Goal: Complete application form

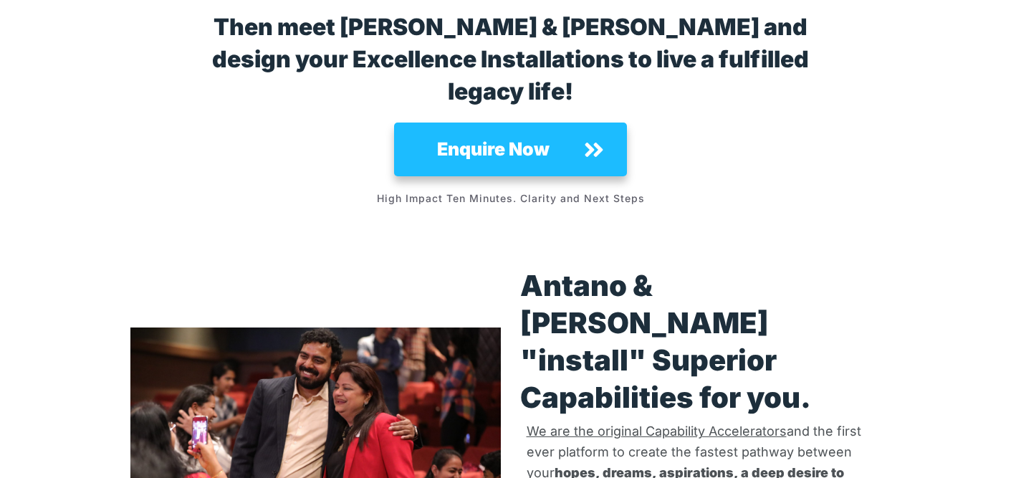
scroll to position [2974, 0]
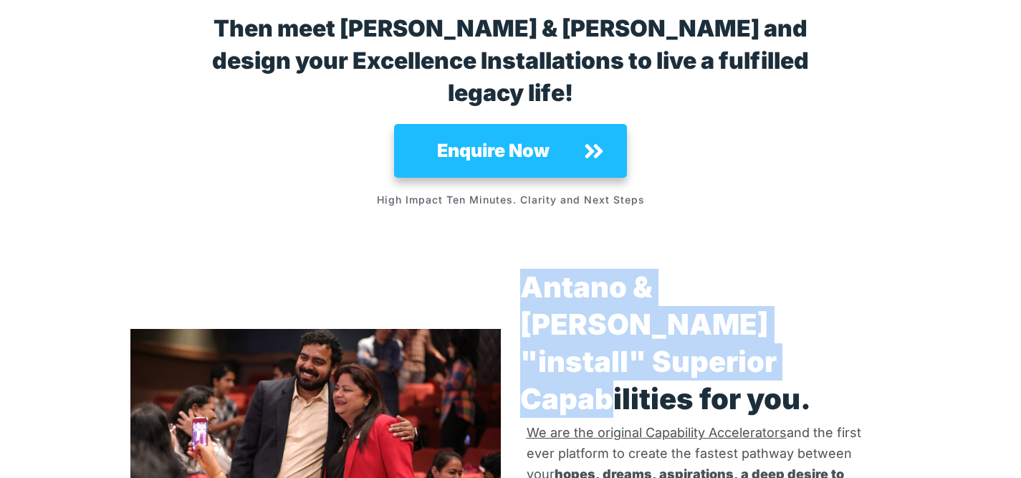
drag, startPoint x: 526, startPoint y: 197, endPoint x: 818, endPoint y: 242, distance: 295.1
click at [811, 269] on strong "Antano & Harini "install" Superior Capabilities for you." at bounding box center [665, 342] width 291 height 147
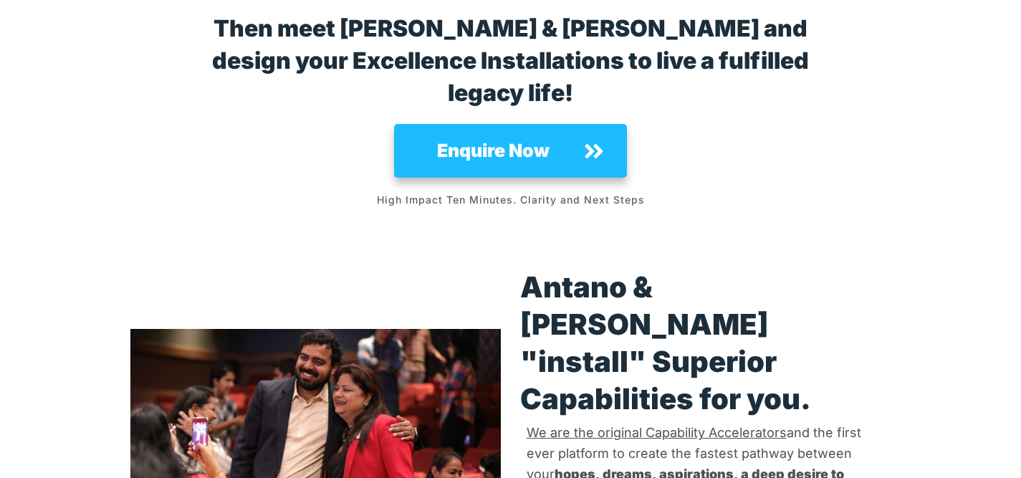
click at [812, 269] on p "Antano & Harini "install" Superior Capabilities for you." at bounding box center [705, 343] width 371 height 149
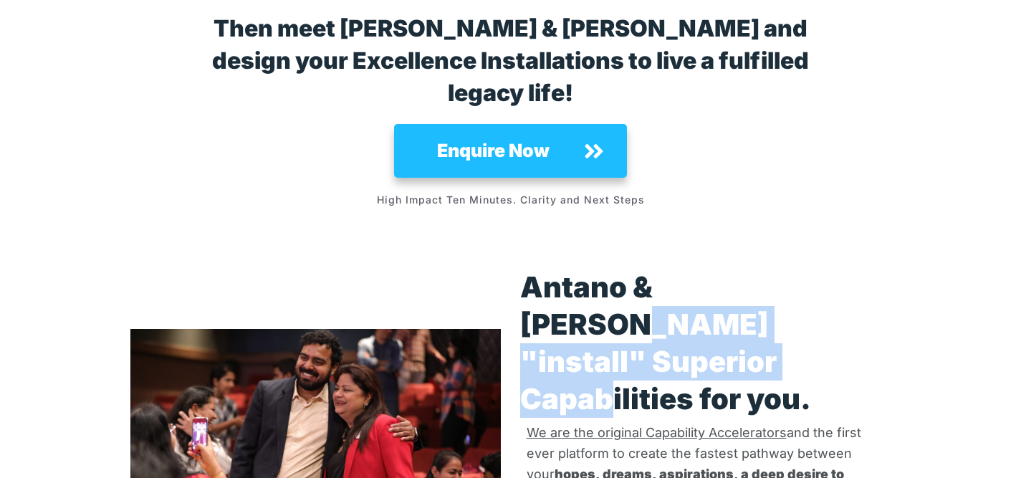
drag, startPoint x: 754, startPoint y: 191, endPoint x: 823, endPoint y: 239, distance: 84.5
click at [811, 269] on strong "Antano & Harini "install" Superior Capabilities for you." at bounding box center [665, 342] width 291 height 147
copy strong ""install" Superior Capabilities"
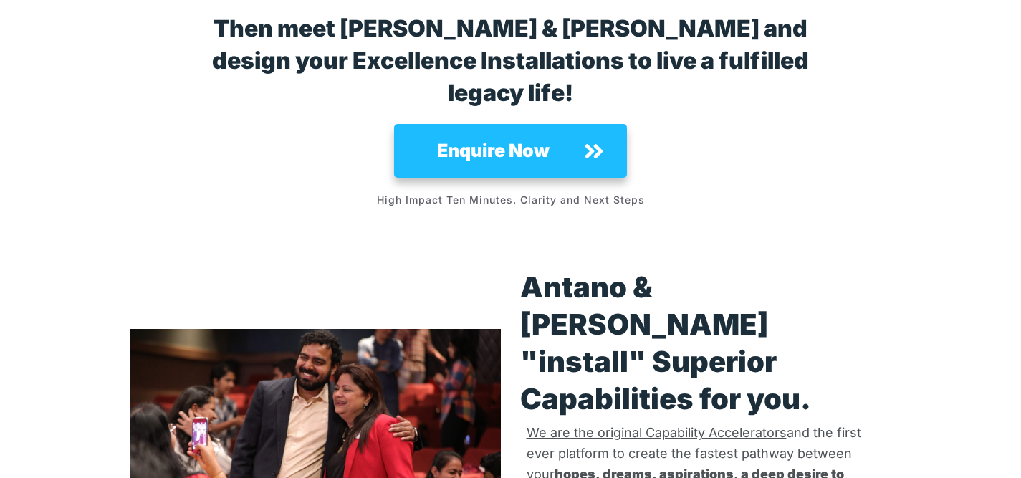
click at [734, 269] on strong "Antano & Harini "install" Superior Capabilities for you." at bounding box center [665, 342] width 291 height 147
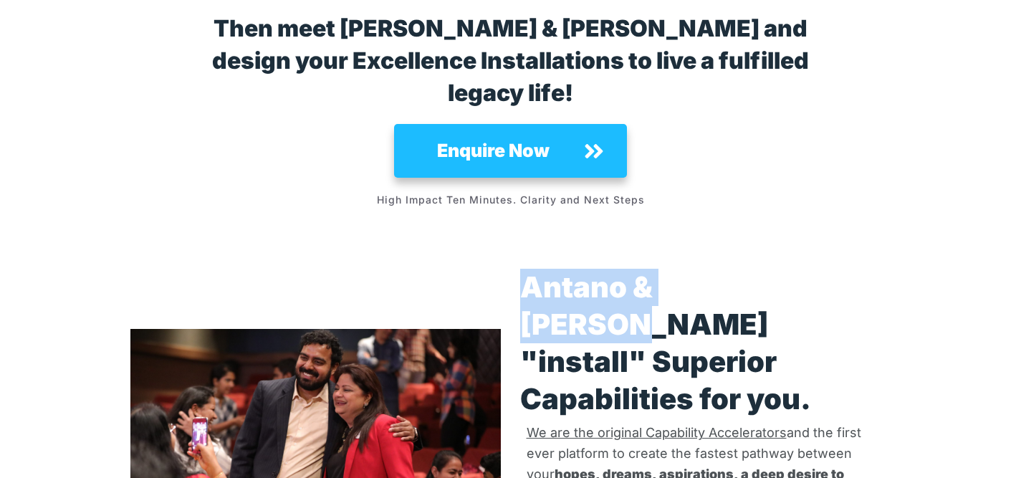
drag, startPoint x: 748, startPoint y: 194, endPoint x: 519, endPoint y: 192, distance: 229.4
copy strong "Antano & Harini"
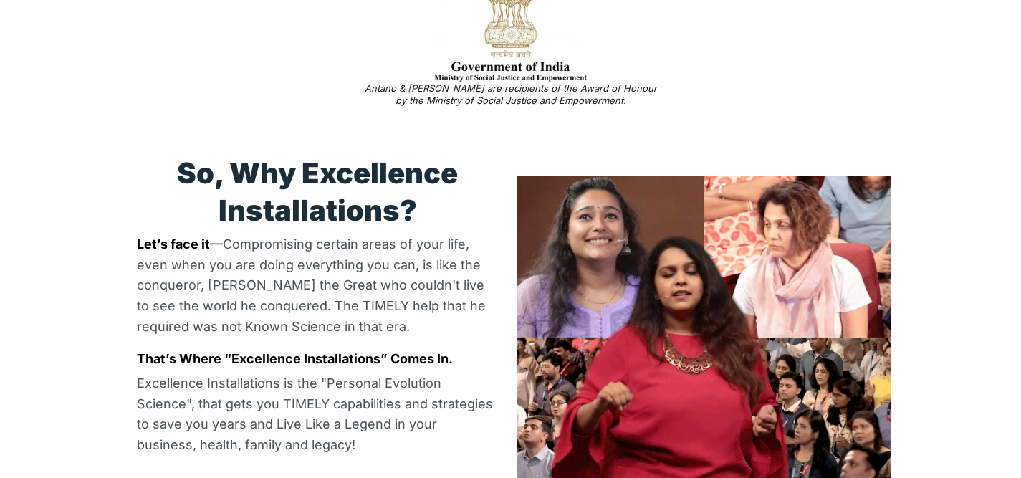
scroll to position [0, 0]
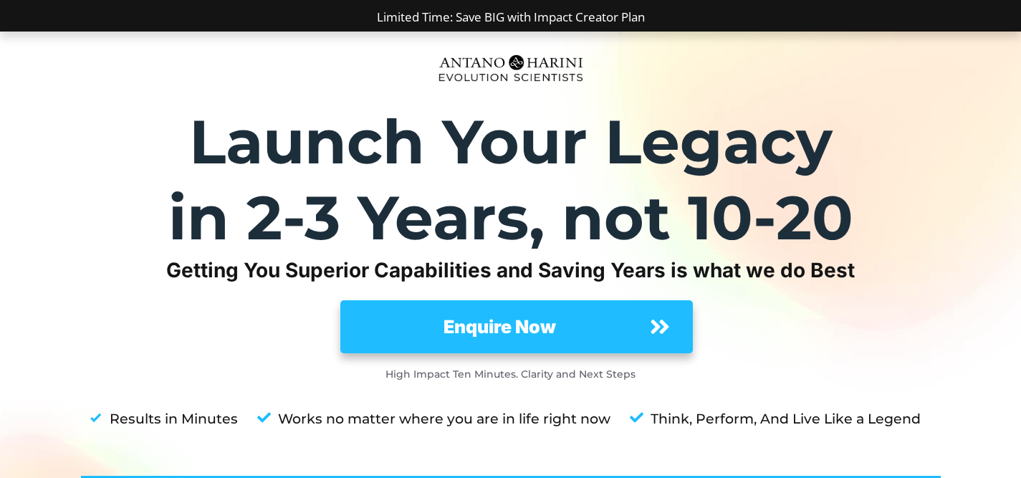
click at [533, 313] on span "Enquire Now" at bounding box center [500, 326] width 276 height 27
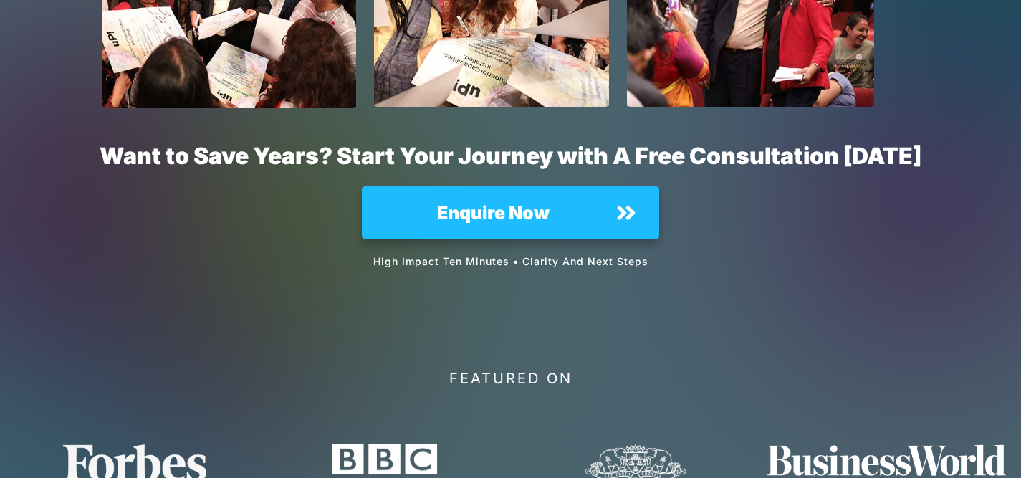
scroll to position [10781, 0]
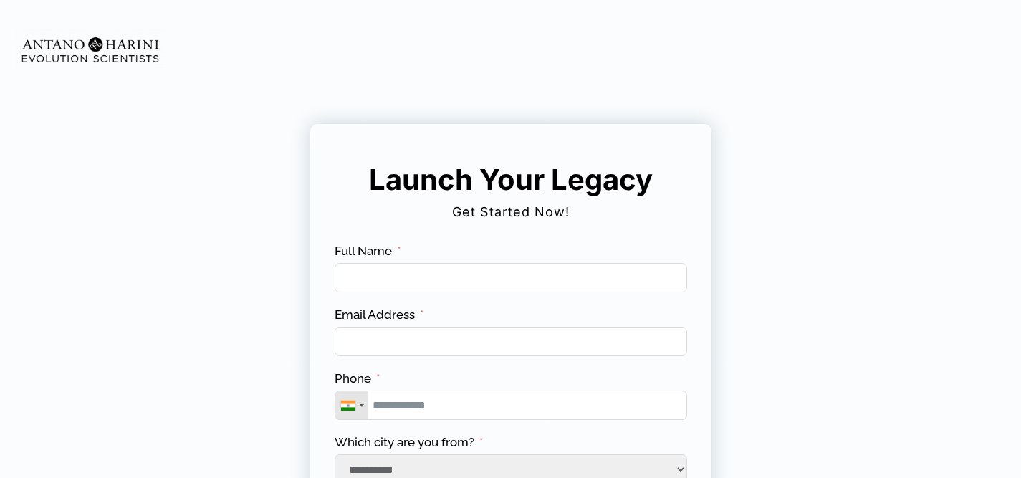
scroll to position [282, 0]
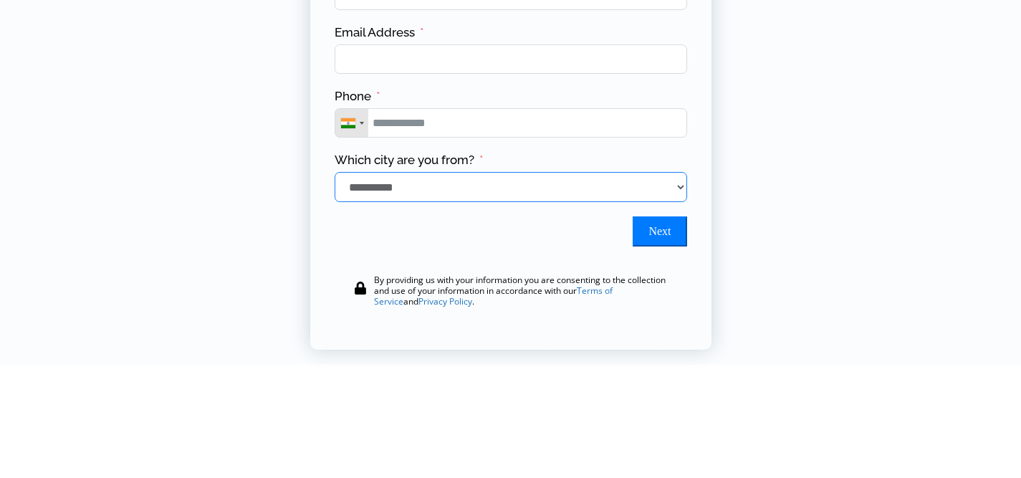
click at [672, 194] on select "**********" at bounding box center [511, 187] width 353 height 30
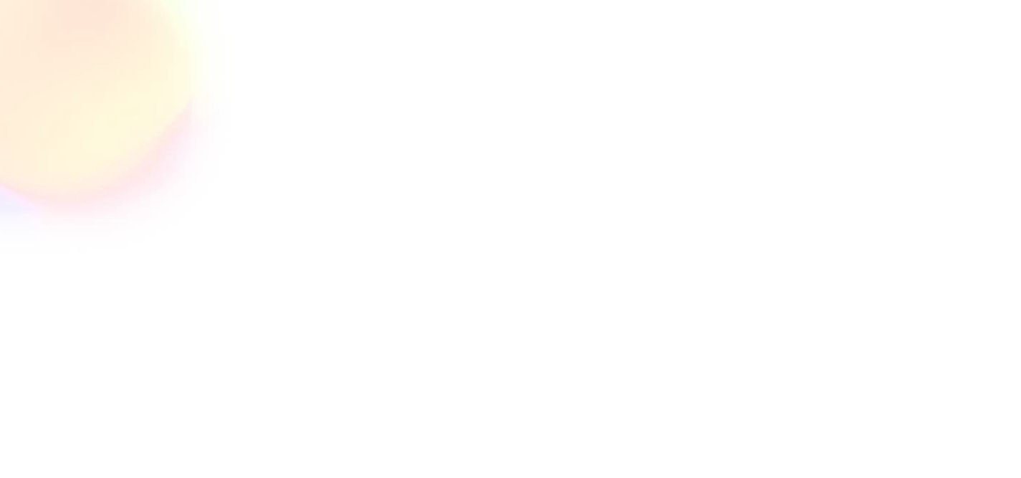
scroll to position [509, 0]
click at [988, 289] on div at bounding box center [510, 7] width 1021 height 969
click at [1008, 323] on div at bounding box center [510, 7] width 1021 height 969
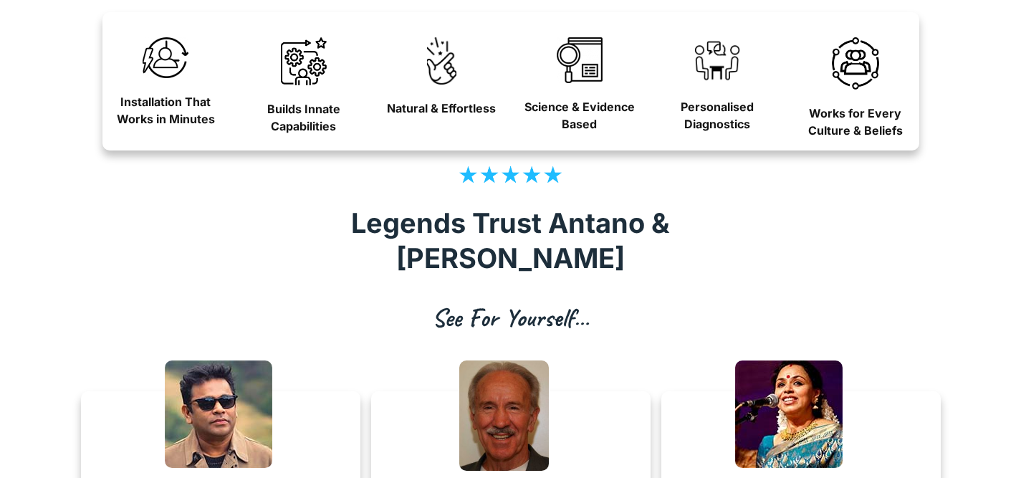
scroll to position [1013, 0]
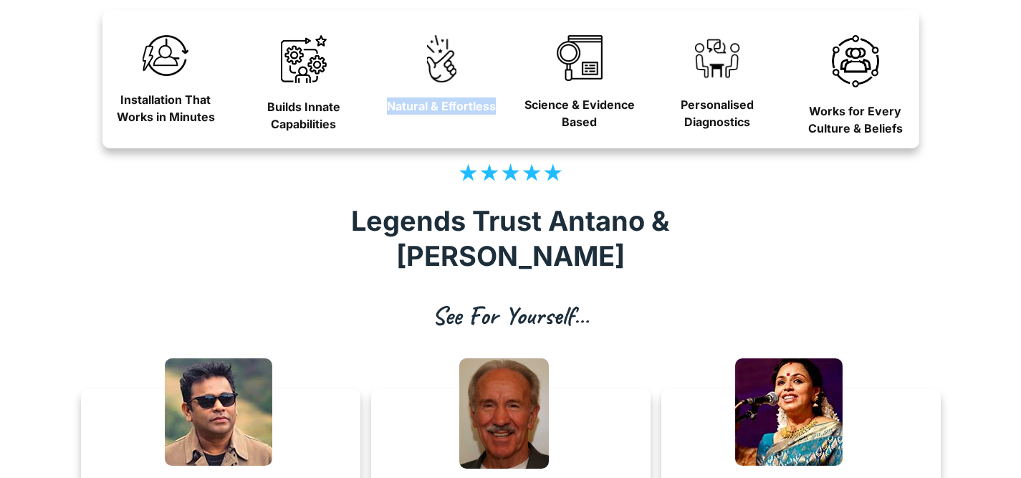
drag, startPoint x: 376, startPoint y: 102, endPoint x: 505, endPoint y: 110, distance: 128.5
click at [505, 110] on div "Natural & Effortless" at bounding box center [437, 79] width 138 height 117
copy strong "Natural & Effortless"
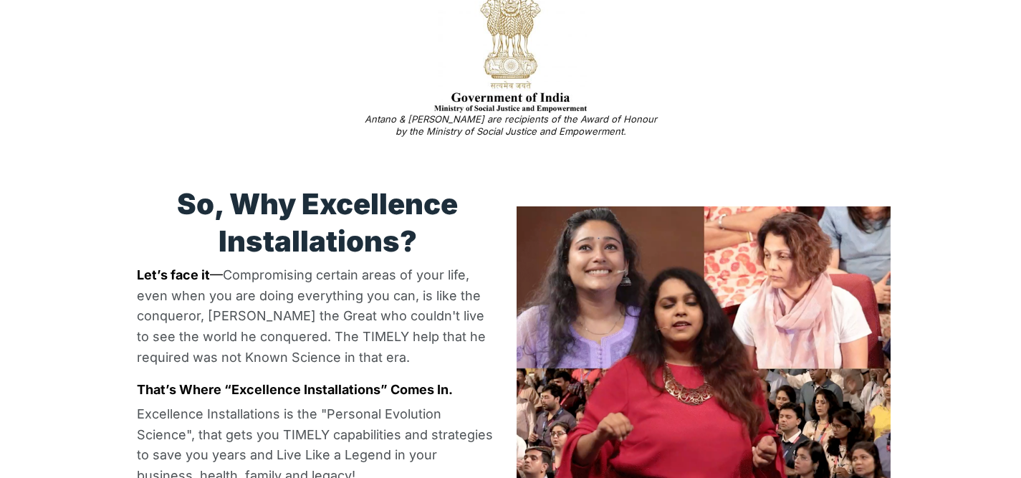
scroll to position [1911, 0]
click at [719, 277] on video at bounding box center [704, 358] width 374 height 305
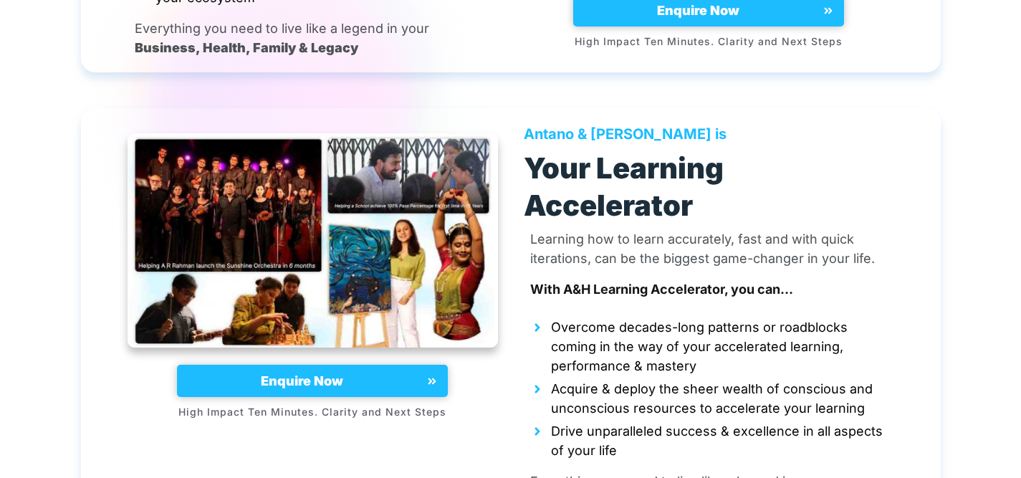
scroll to position [6996, 0]
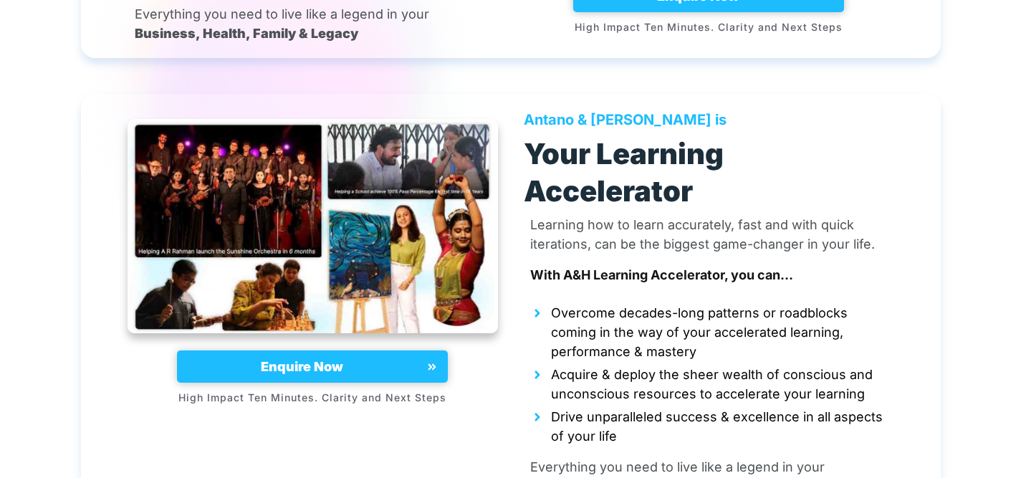
click at [355, 350] on link "Enquire Now" at bounding box center [312, 366] width 271 height 33
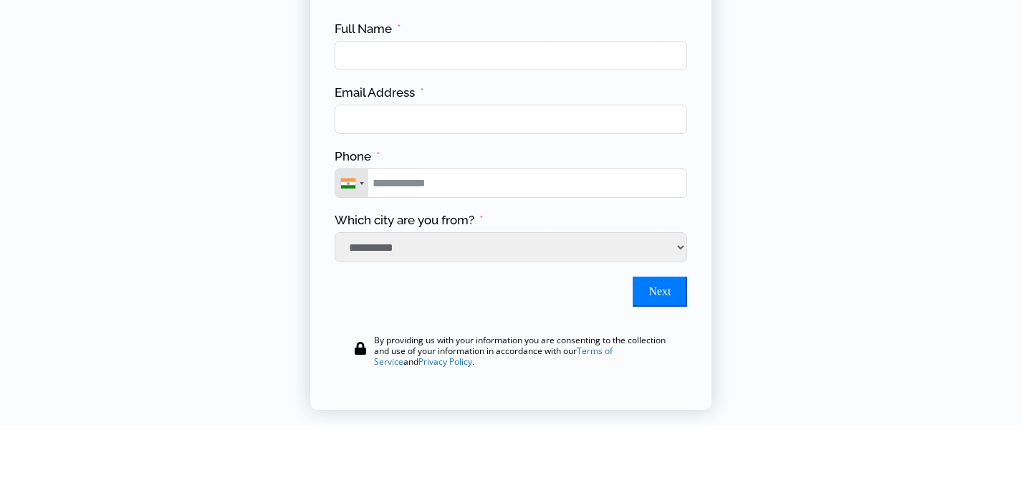
scroll to position [282, 0]
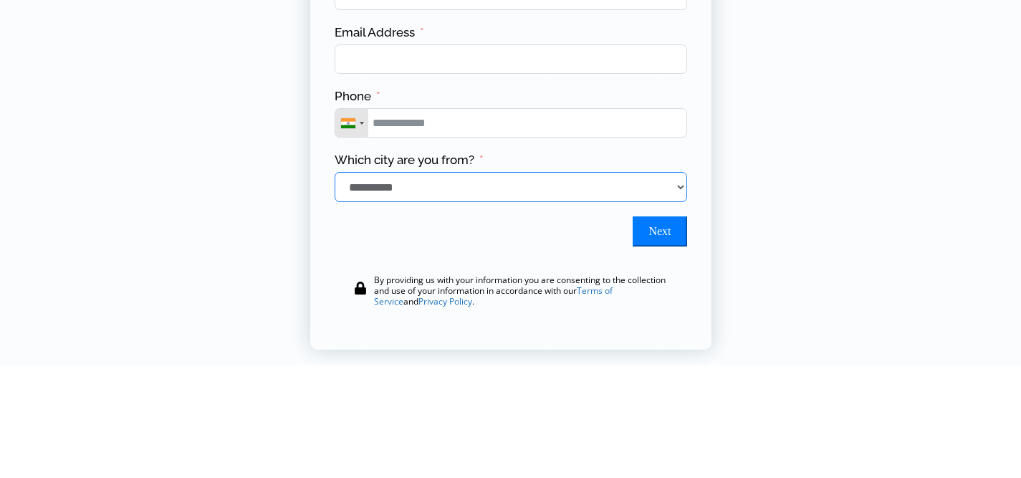
click at [438, 188] on select "**********" at bounding box center [511, 187] width 353 height 30
select select "*****"
click at [335, 176] on select "**********" at bounding box center [511, 187] width 353 height 30
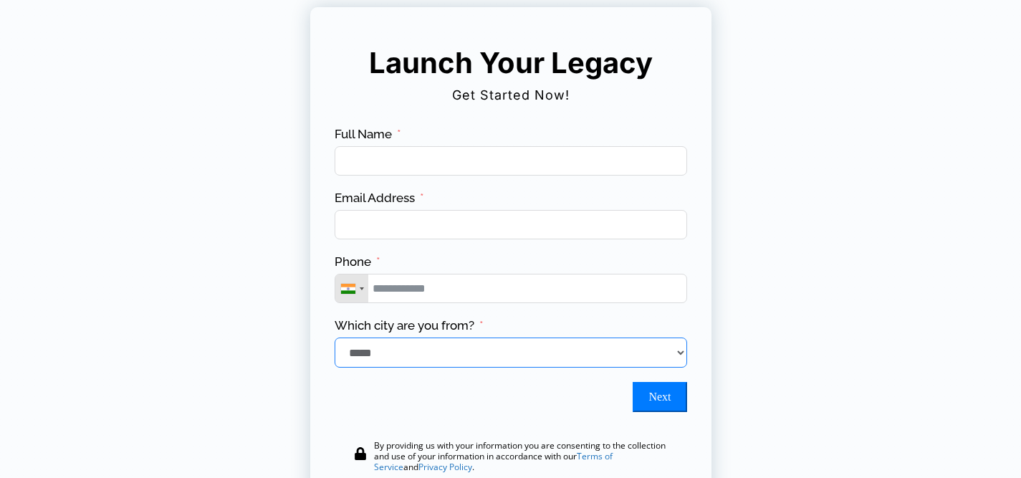
scroll to position [115, 0]
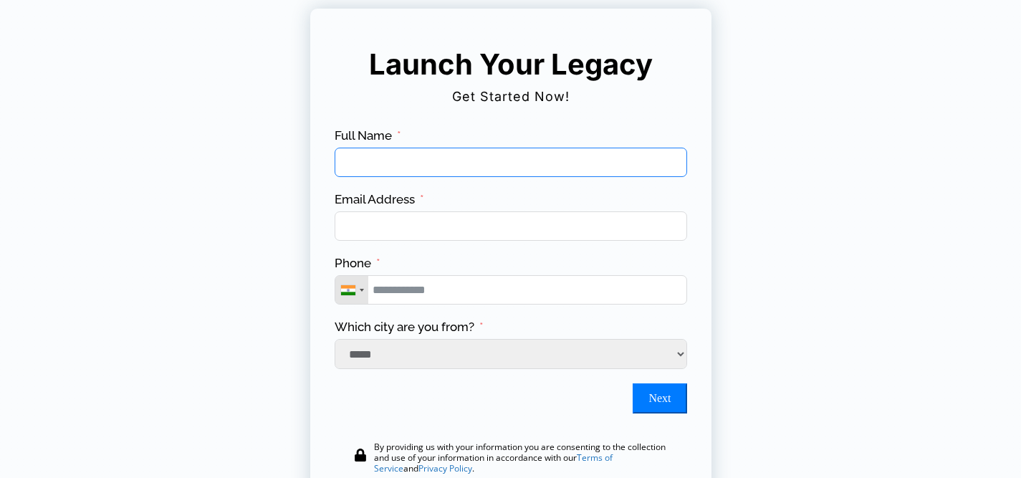
click at [429, 160] on input "Full Name" at bounding box center [511, 162] width 353 height 29
type input "**********"
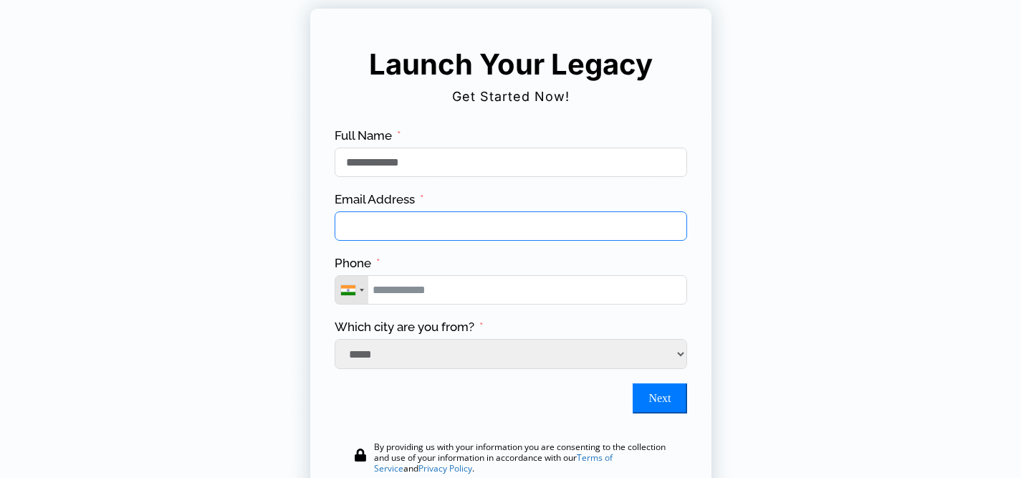
click at [401, 229] on input "Email Address" at bounding box center [511, 225] width 353 height 29
type input "**********"
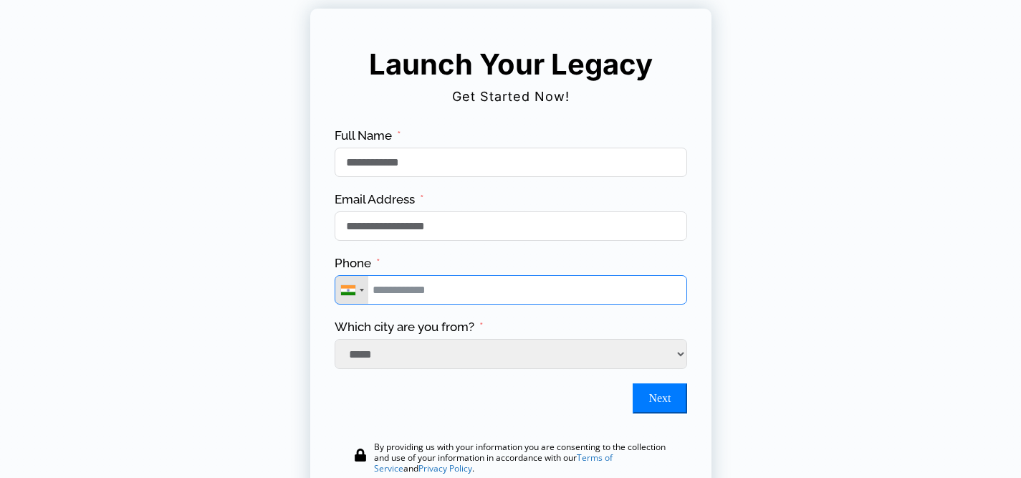
click at [454, 288] on input "Phone" at bounding box center [511, 289] width 353 height 29
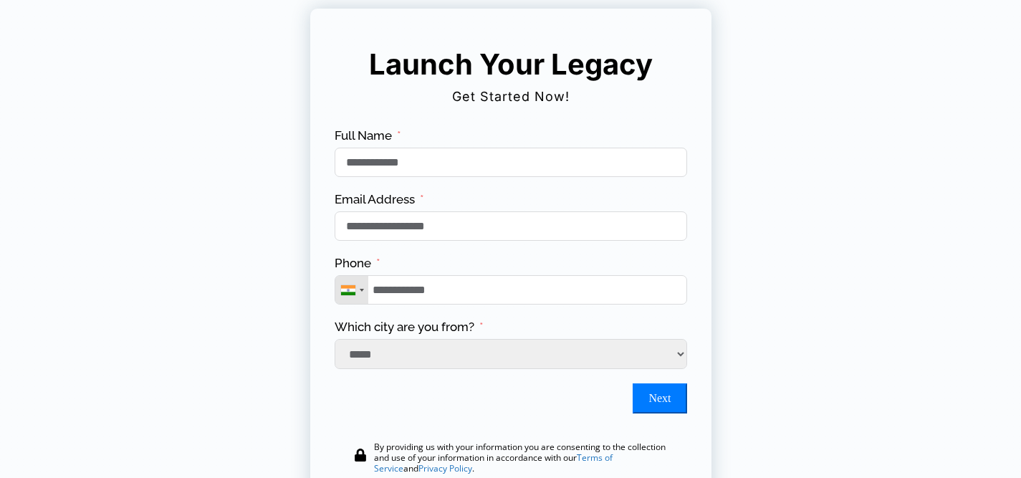
click at [662, 401] on button "Next" at bounding box center [660, 398] width 54 height 30
type input "**********"
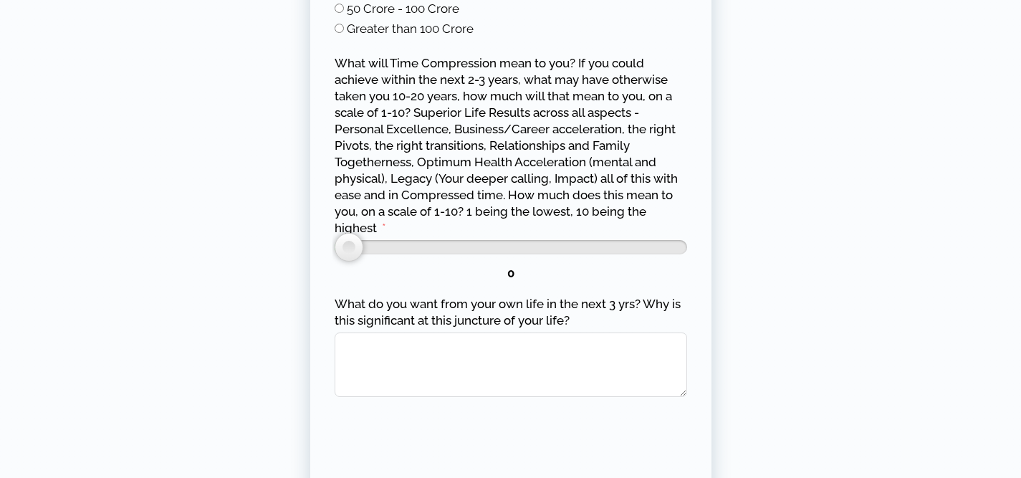
scroll to position [1570, 0]
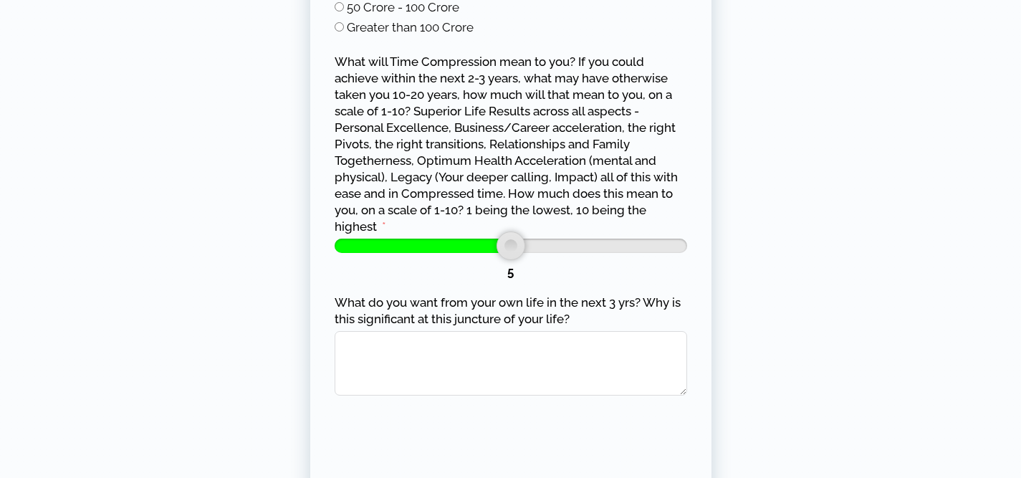
type input "**"
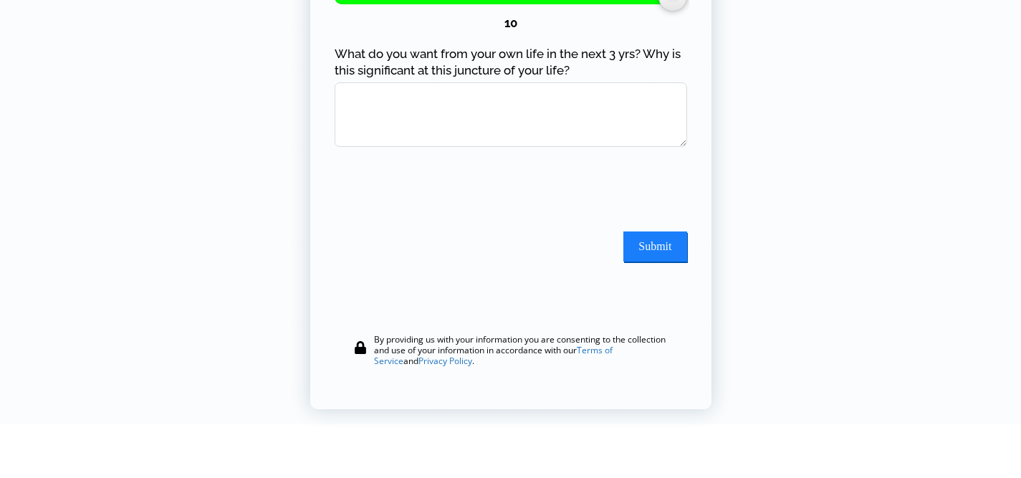
scroll to position [1821, 0]
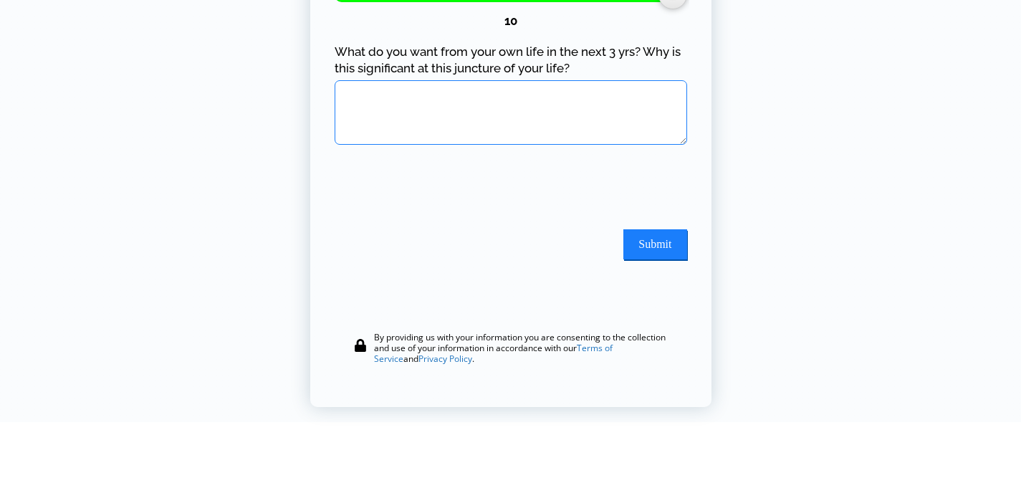
click at [503, 112] on textarea "What do you want from your own life in the next 3 yrs? Why is this significant …" at bounding box center [511, 112] width 353 height 65
type textarea "**********"
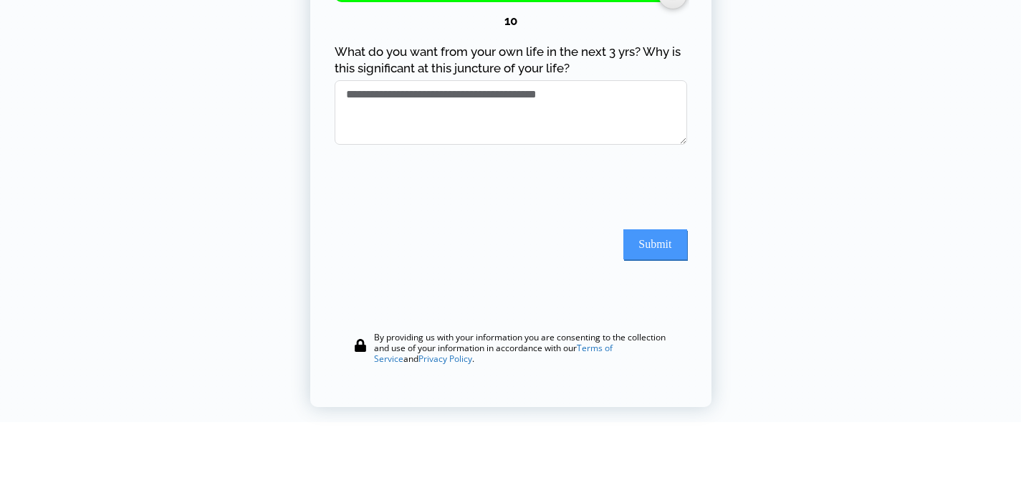
click at [660, 248] on button "Submit" at bounding box center [655, 244] width 63 height 30
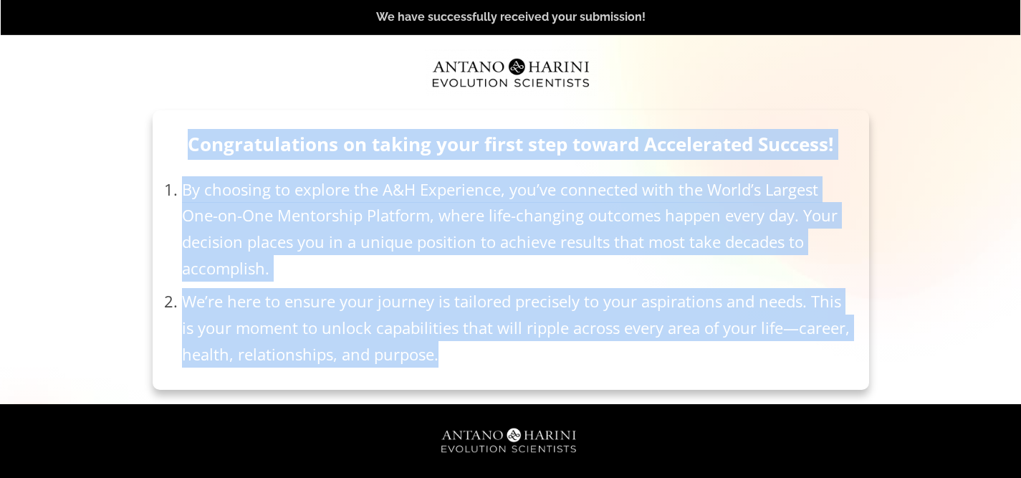
drag, startPoint x: 182, startPoint y: 136, endPoint x: 462, endPoint y: 353, distance: 354.0
click at [462, 353] on div "Congratulations on taking your first step toward Accelerated Success! By choosi…" at bounding box center [511, 250] width 688 height 250
click at [473, 250] on li "By choosing to explore the A&H Experience, you’ve connected with the World’s La…" at bounding box center [518, 232] width 672 height 113
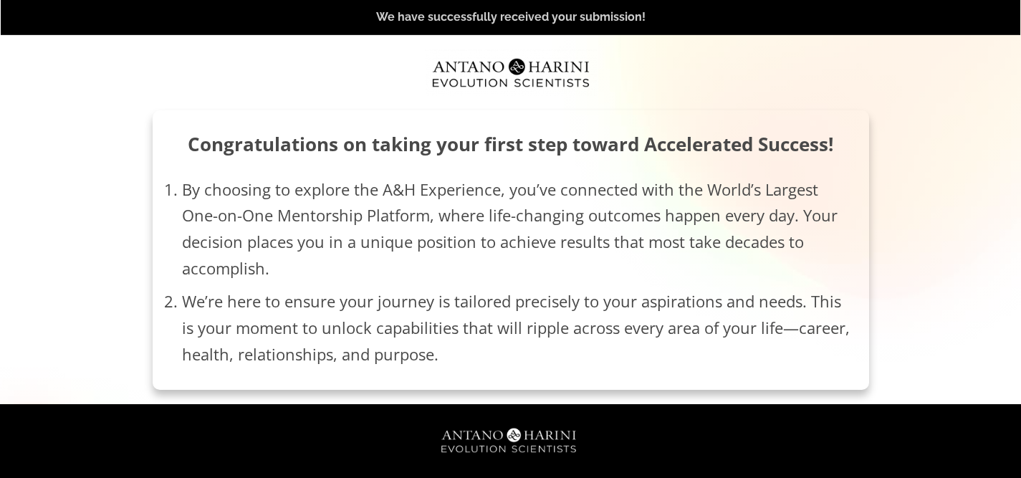
drag, startPoint x: 483, startPoint y: 27, endPoint x: 257, endPoint y: 34, distance: 226.6
click at [257, 34] on div "We have successfully received your submission!" at bounding box center [511, 17] width 1020 height 35
click at [521, 152] on strong "Congratulations on taking your first step toward Accelerated Success!" at bounding box center [511, 144] width 646 height 26
